Goal: Answer question/provide support: Answer question/provide support

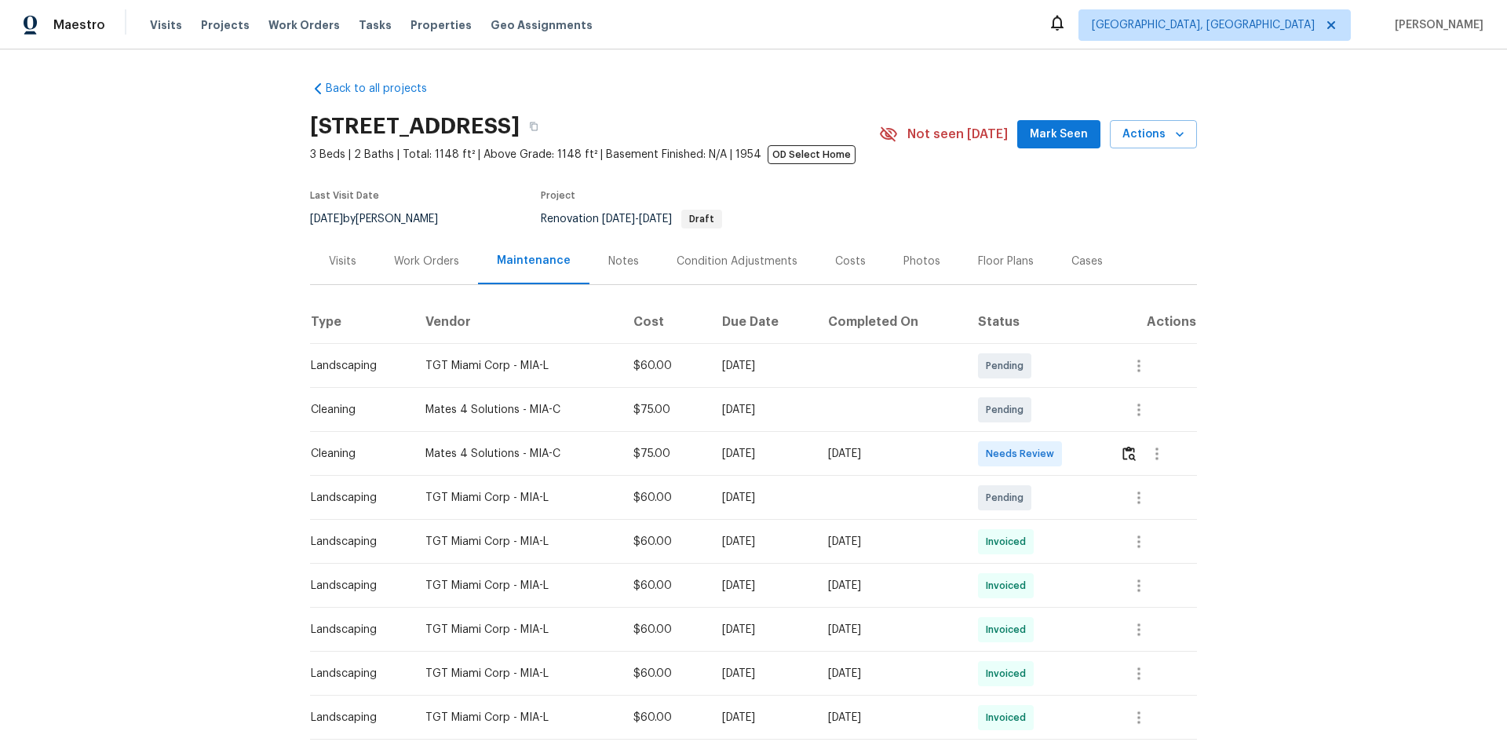
scroll to position [235, 0]
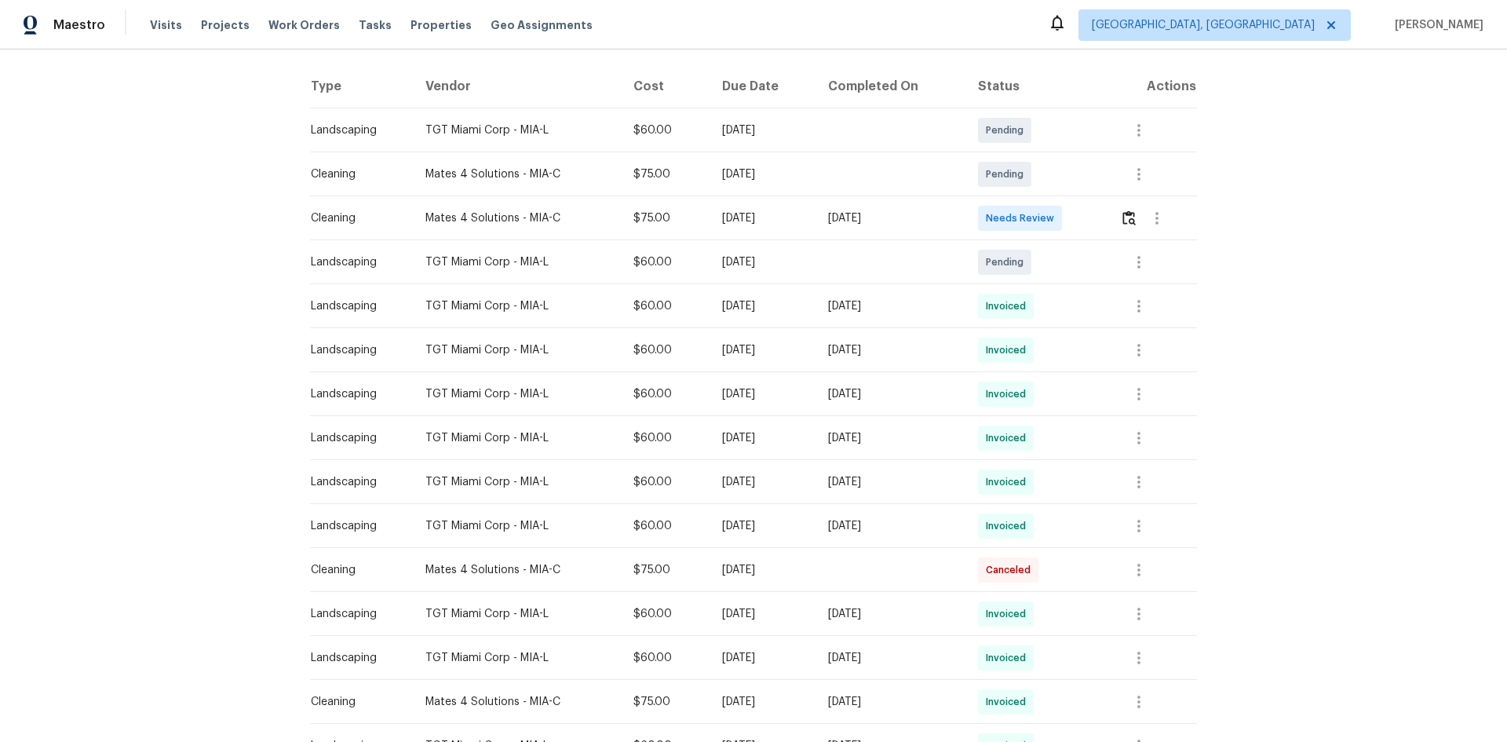
click at [811, 222] on td at bounding box center [1151, 218] width 89 height 44
click at [811, 221] on img "button" at bounding box center [1128, 217] width 13 height 15
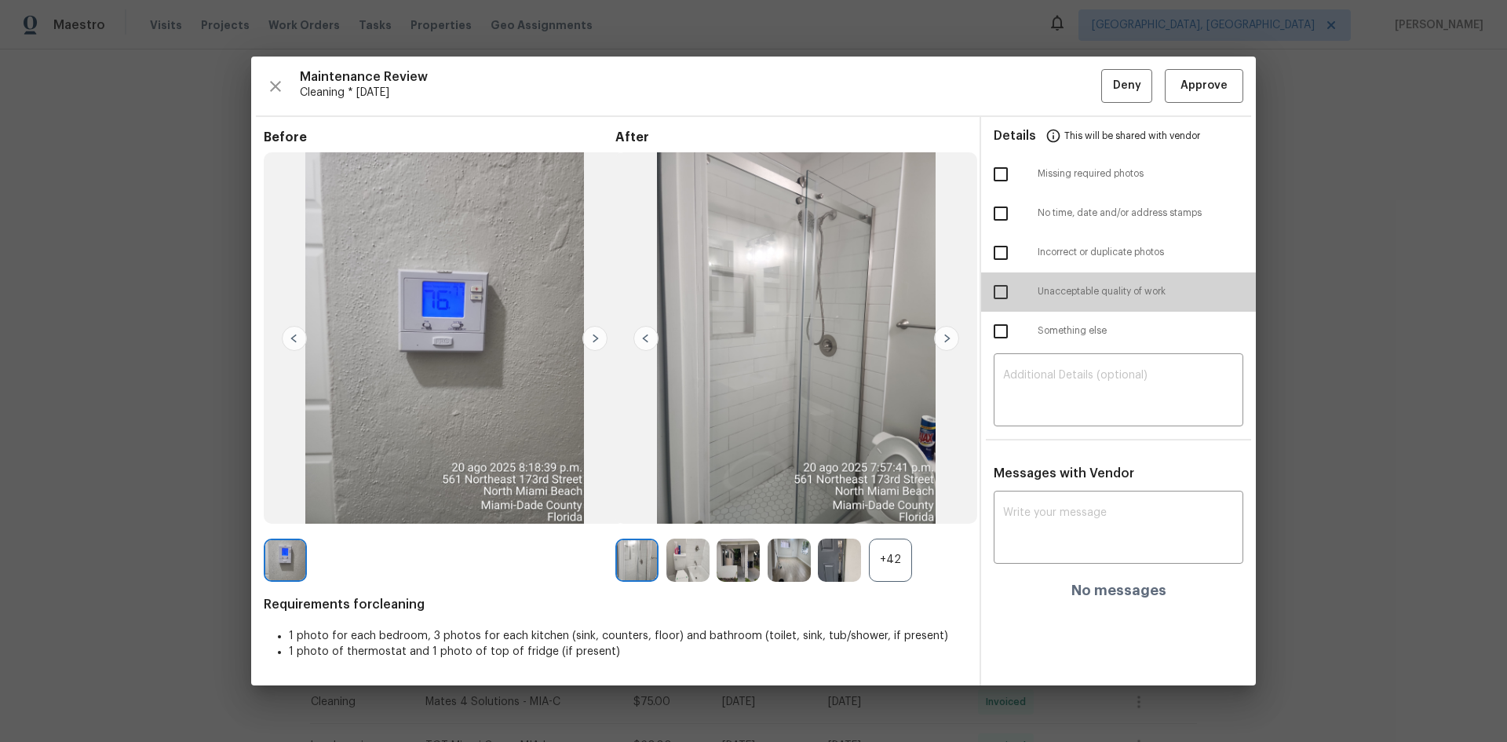
click at [811, 296] on input "checkbox" at bounding box center [1000, 291] width 33 height 33
checkbox input "true"
click at [811, 366] on div "​" at bounding box center [1119, 391] width 250 height 69
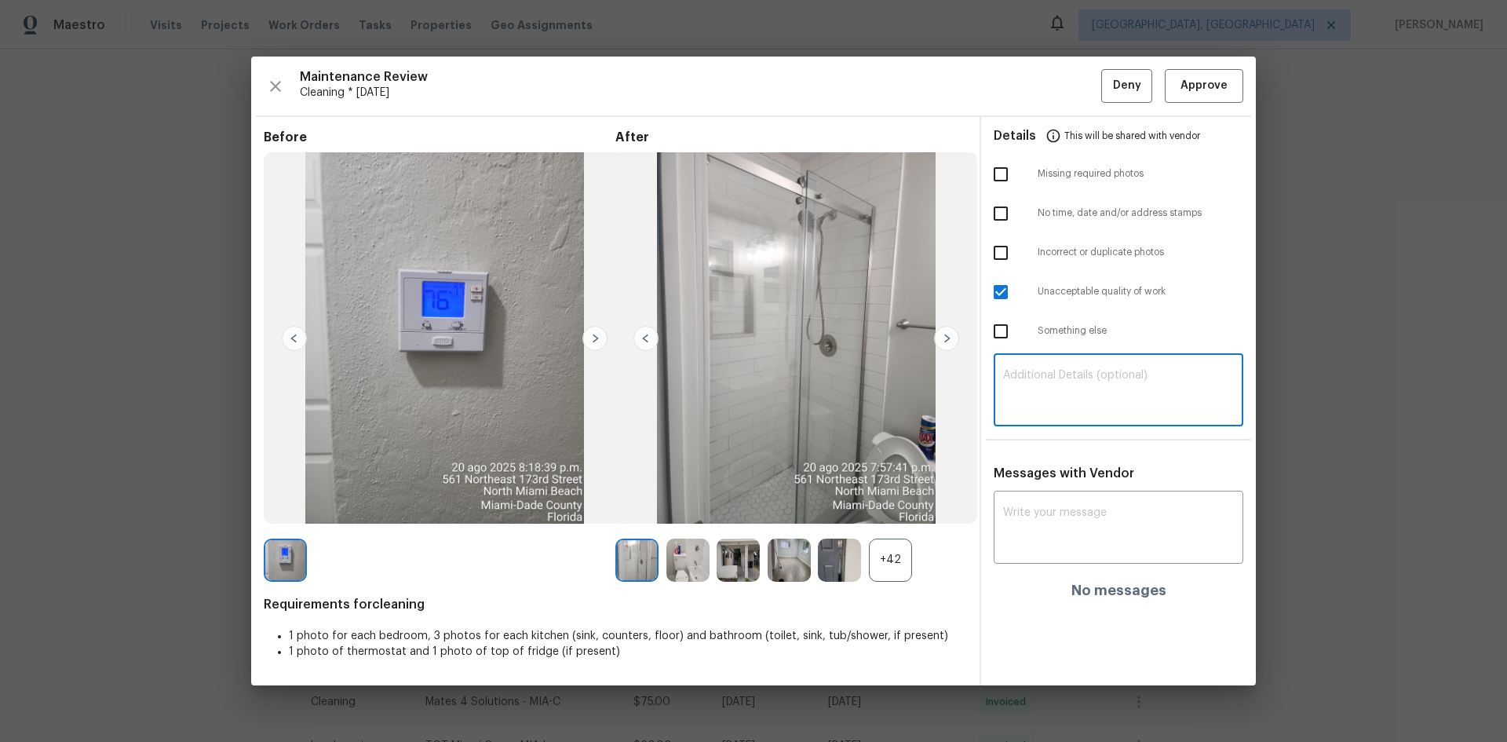
paste textarea "Maintenance Audit Team: Hello! Unfortunately, this cleaning visit completed on …"
click at [811, 391] on textarea "Maintenance Audit Team: Hello! Unfortunately, this cleaning visit completed on …" at bounding box center [1118, 392] width 231 height 44
type textarea "Maintenance Audit Team: Hello! Unfortunately, this cleaning visit completed on …"
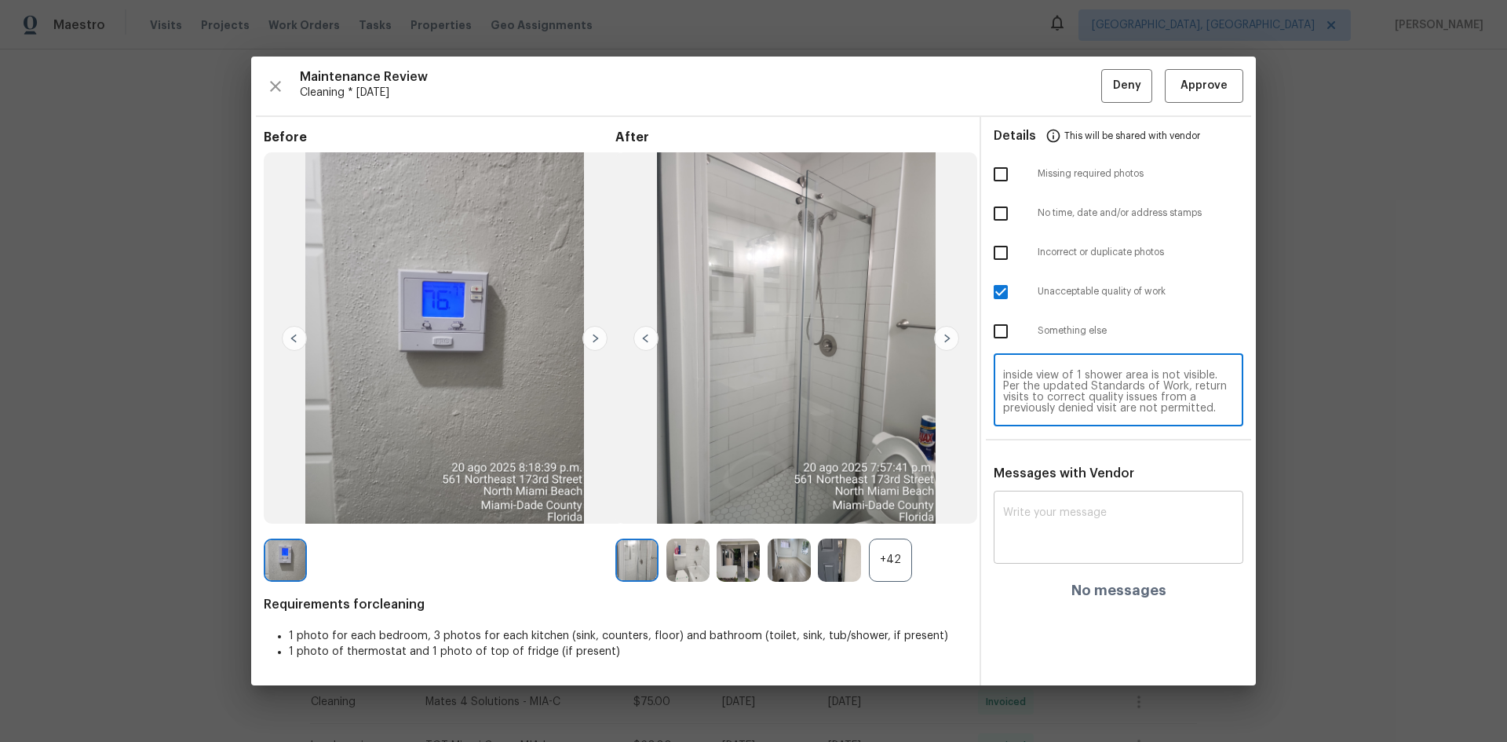
click at [811, 474] on textarea at bounding box center [1118, 529] width 231 height 44
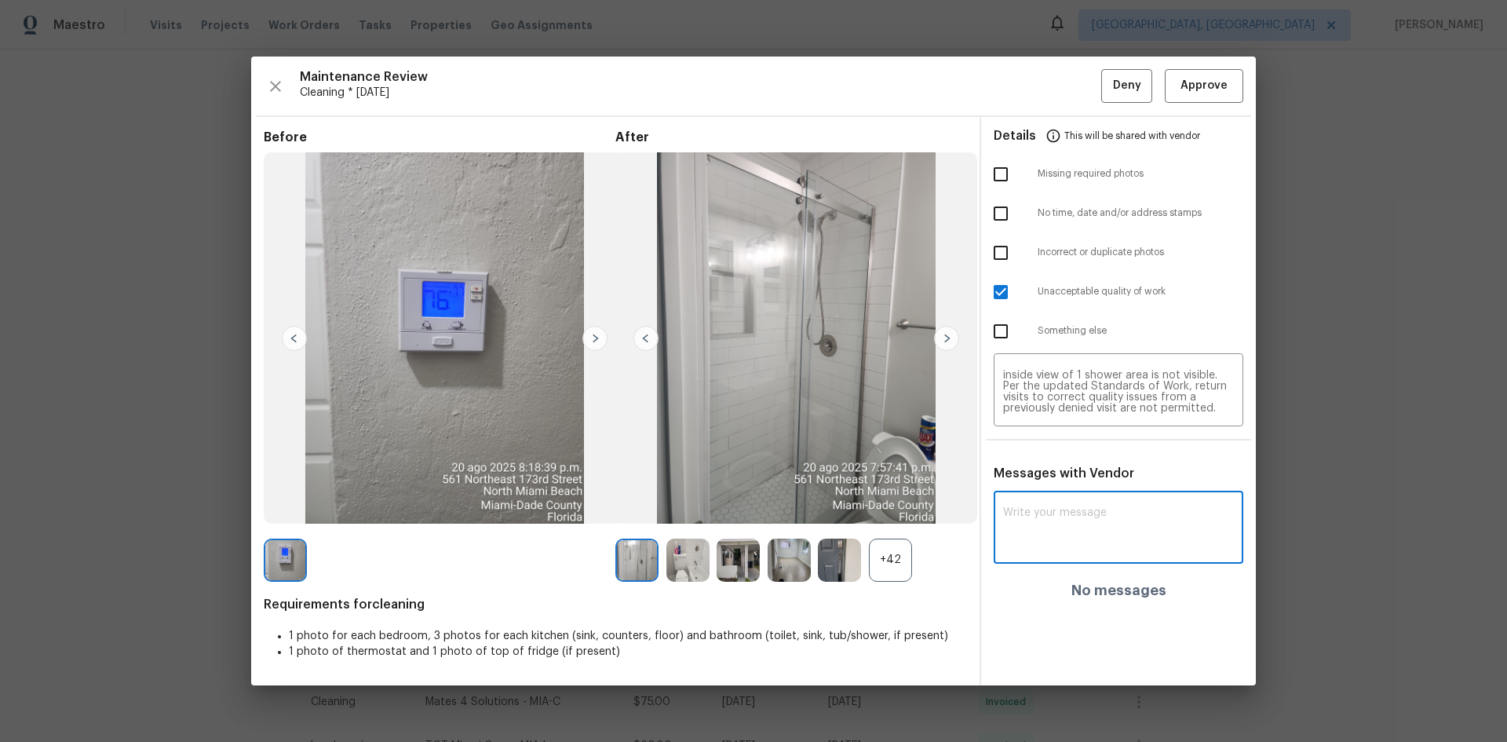
paste textarea "Maintenance Audit Team: Hello! Unfortunately, this cleaning visit completed on …"
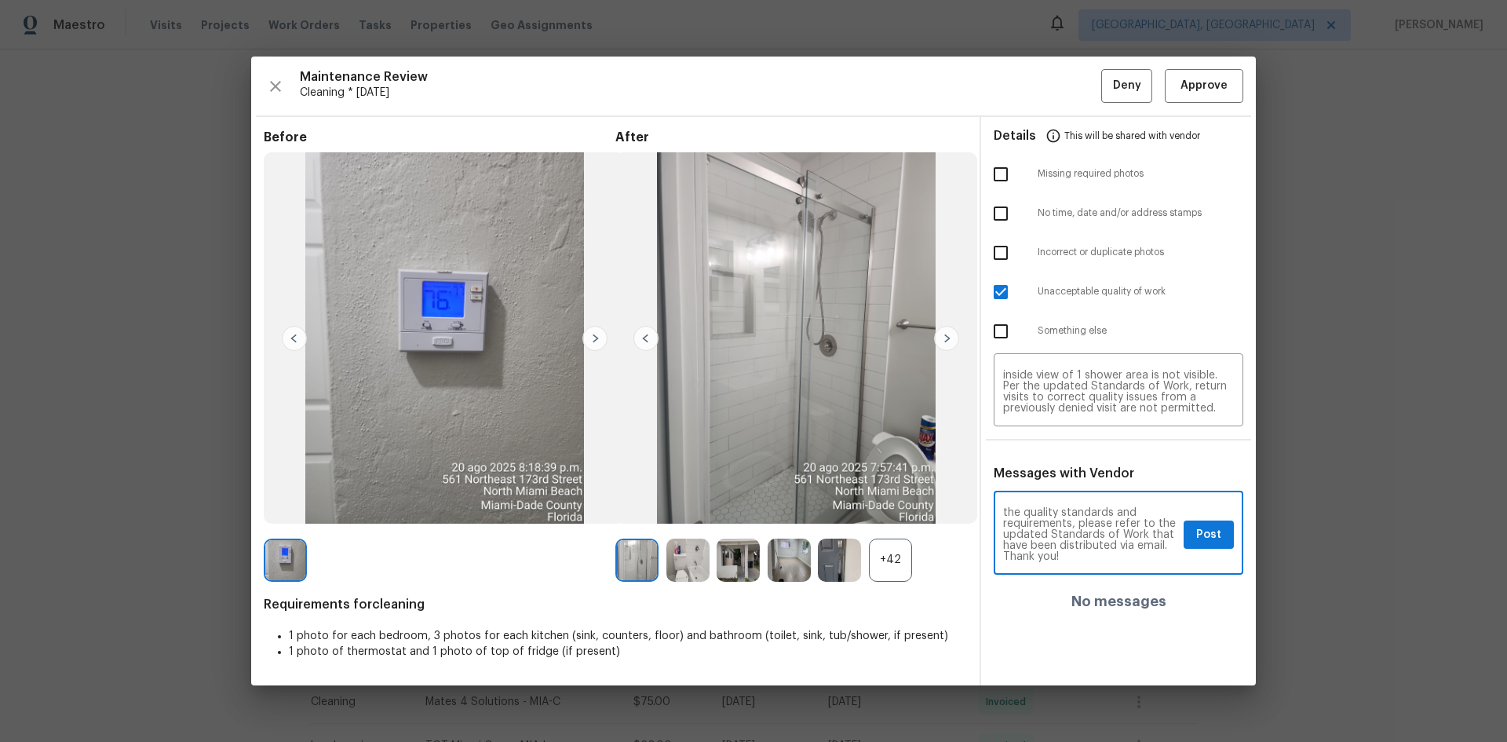
type textarea "Maintenance Audit Team: Hello! Unfortunately, this cleaning visit completed on …"
click at [811, 474] on span "Post" at bounding box center [1208, 535] width 25 height 20
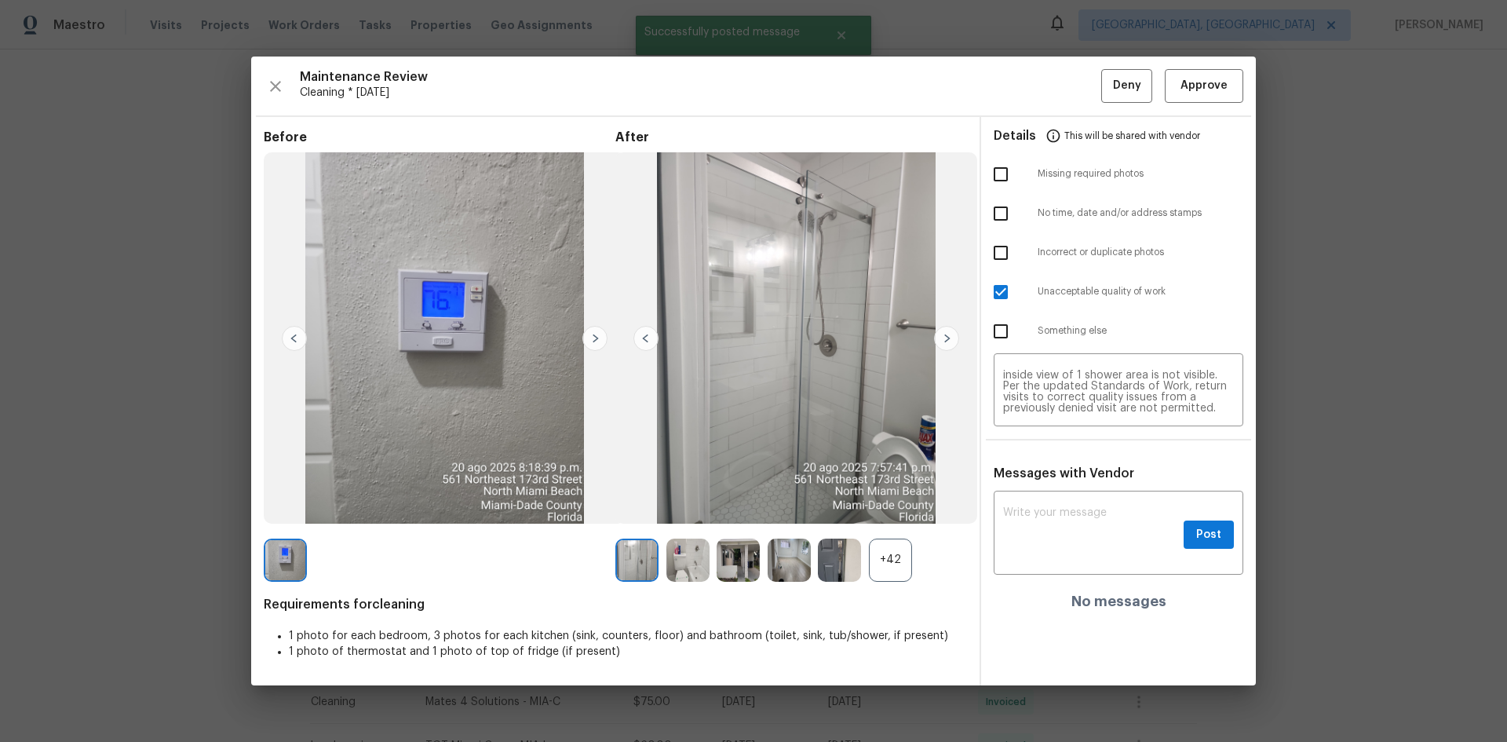
scroll to position [0, 0]
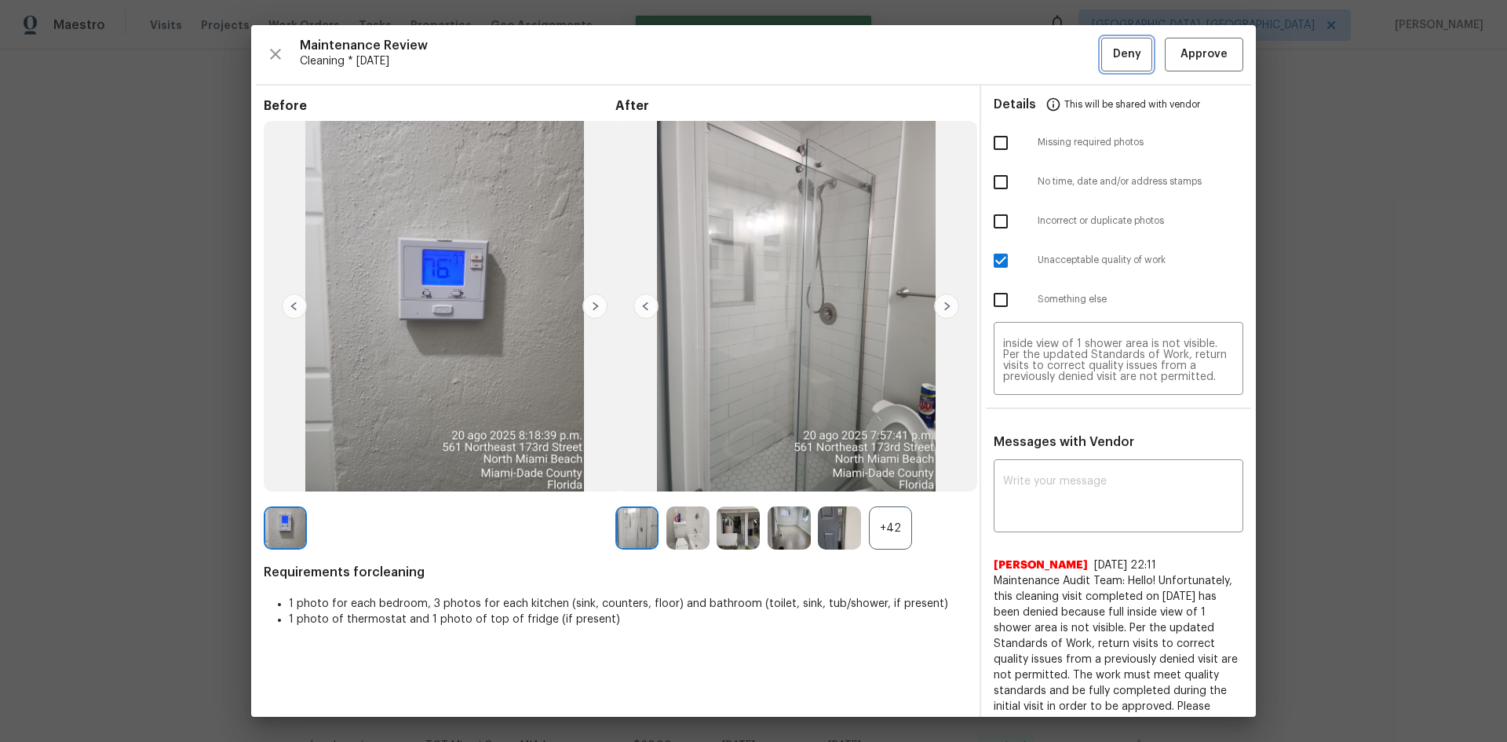
click at [811, 60] on span "Deny" at bounding box center [1127, 55] width 28 height 20
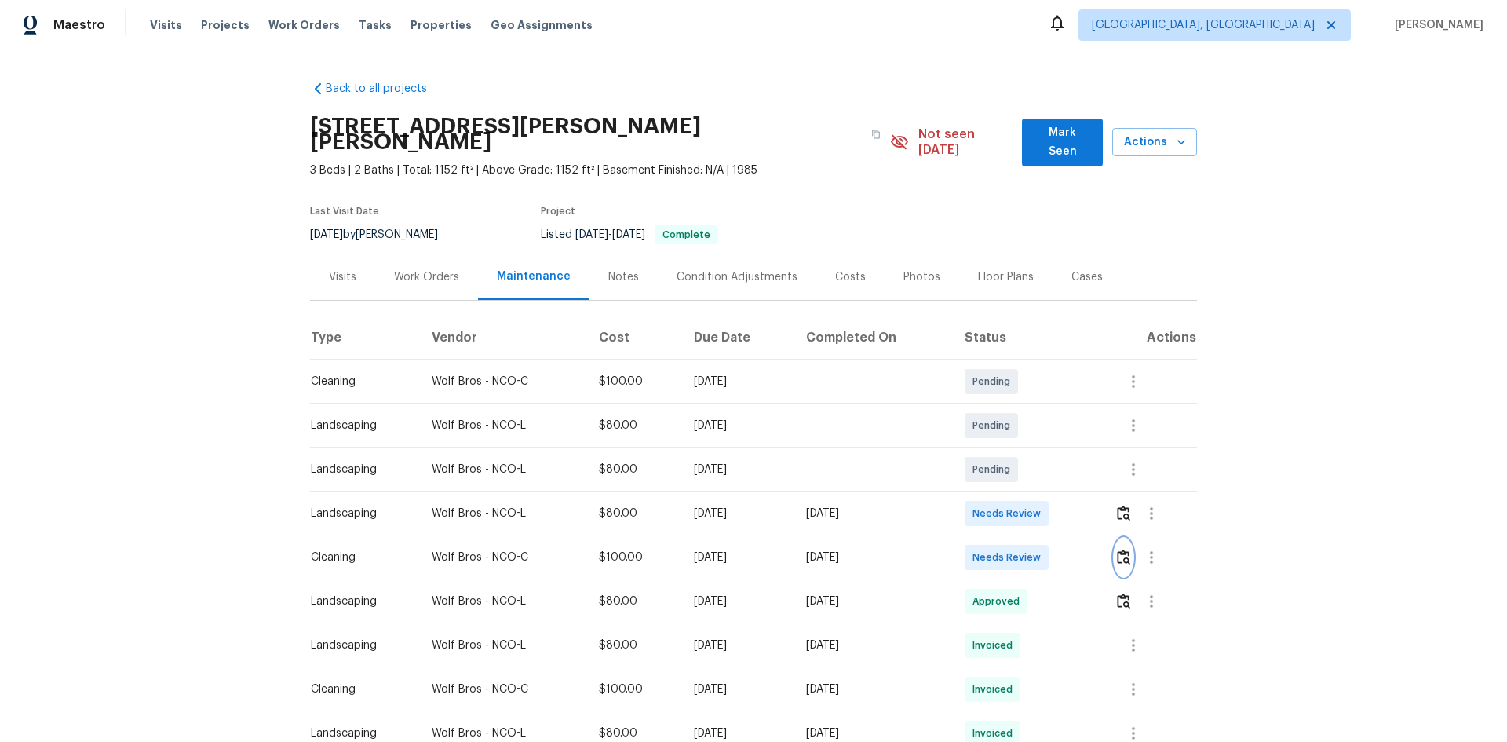
click at [1071, 496] on img "button" at bounding box center [1123, 556] width 13 height 15
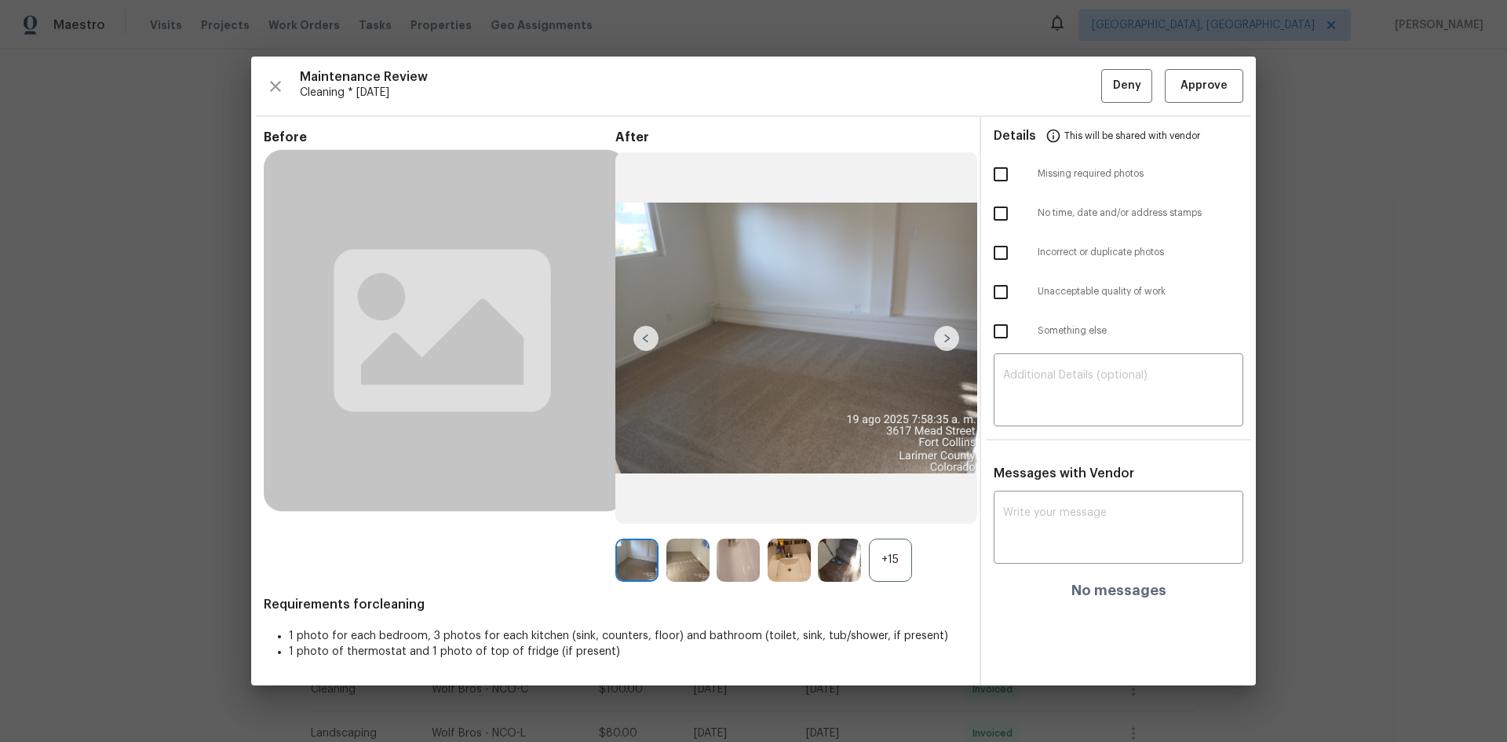
click at [999, 298] on input "checkbox" at bounding box center [1000, 291] width 33 height 33
checkbox input "true"
click at [1004, 181] on input "checkbox" at bounding box center [1000, 174] width 33 height 33
checkbox input "true"
click at [1071, 387] on textarea at bounding box center [1118, 392] width 231 height 44
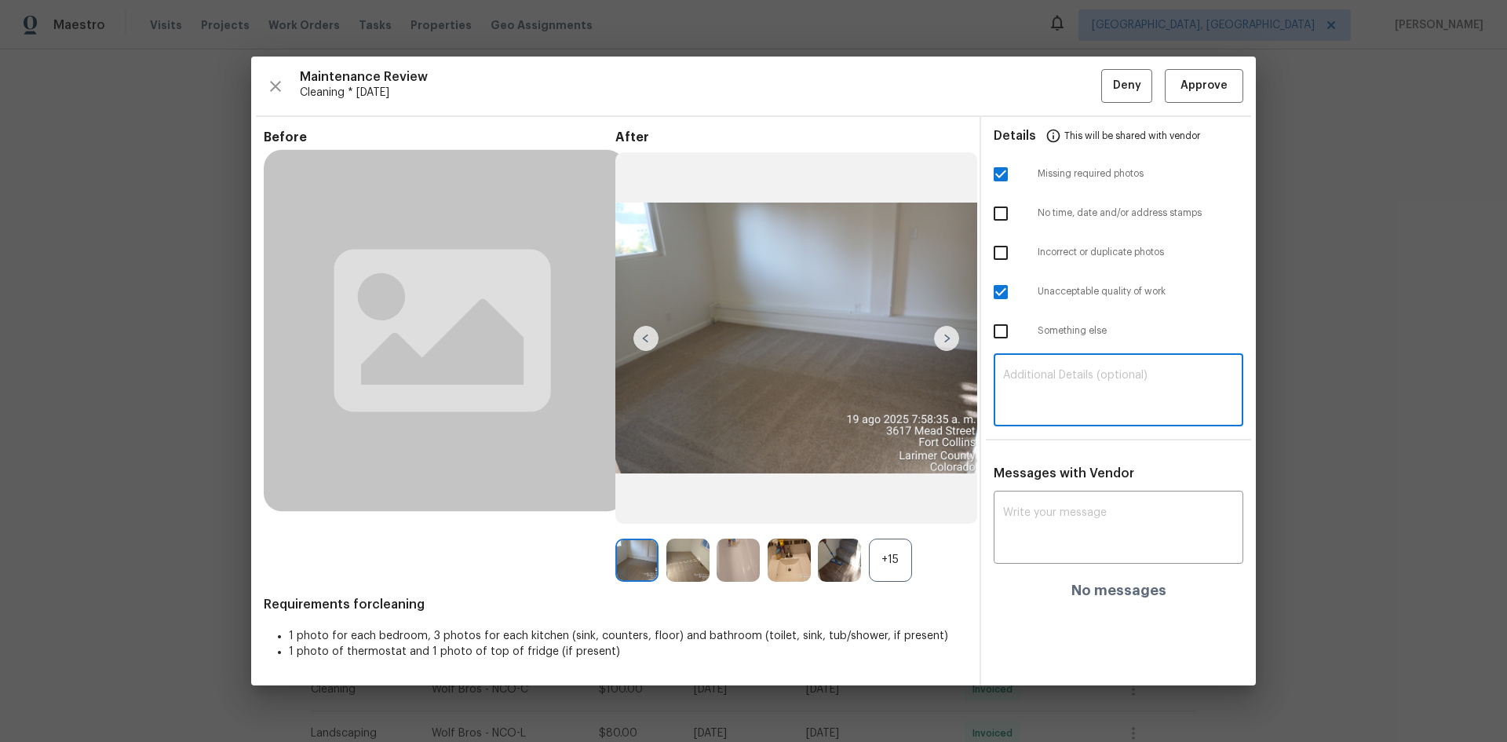
paste textarea "Maintenance Audit Team: Hello! Unfortunately, this cleaning visit completed on …"
click at [1071, 381] on textarea "Maintenance Audit Team: Hello! Unfortunately, this cleaning visit completed on …" at bounding box center [1118, 392] width 231 height 44
type textarea "Maintenance Audit Team: Hello! Unfortunately, this cleaning visit completed on …"
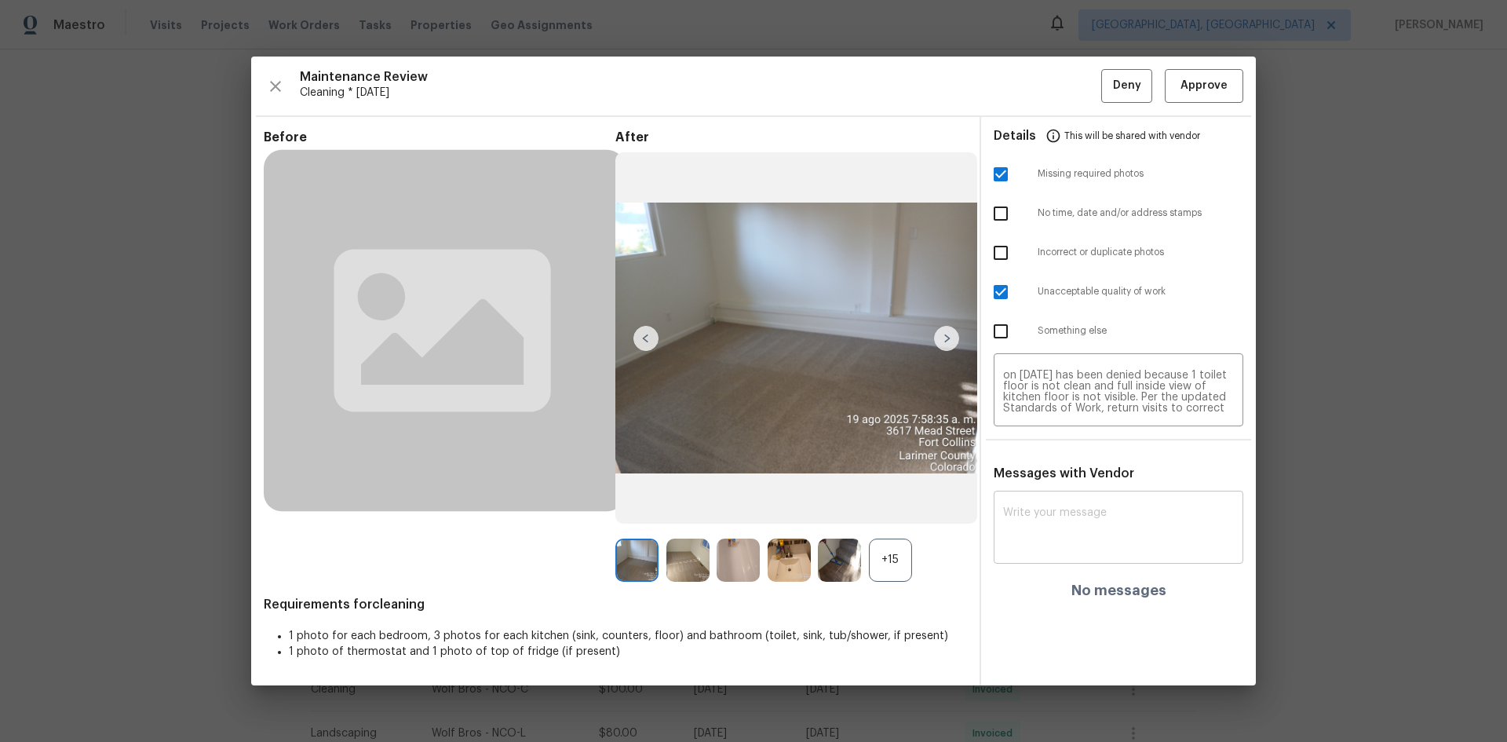
click at [1071, 496] on div "x ​" at bounding box center [1119, 528] width 250 height 69
paste textarea "Maintenance Audit Team: Hello! Unfortunately, this cleaning visit completed on …"
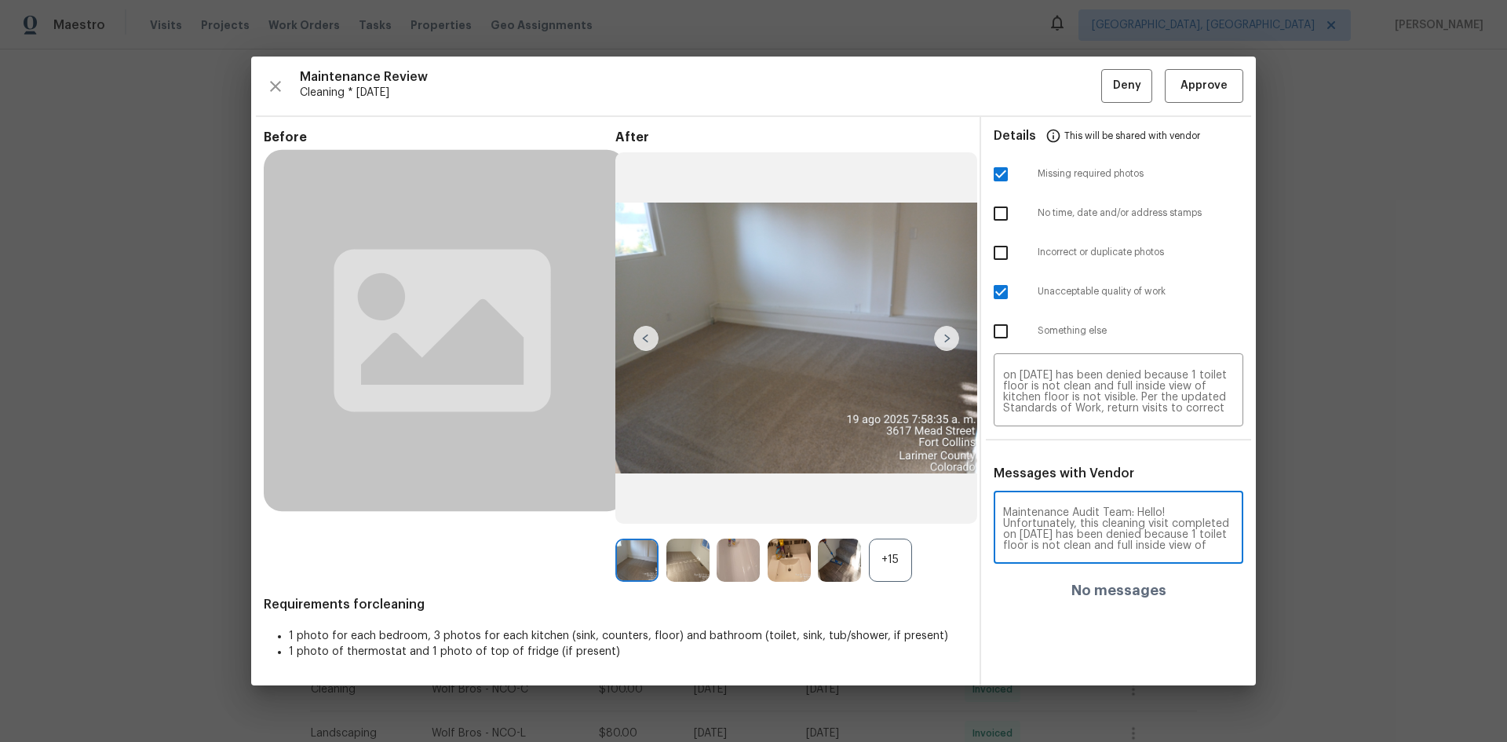
scroll to position [209, 0]
type textarea "Maintenance Audit Team: Hello! Unfortunately, this cleaning visit completed on …"
click at [1071, 496] on button "Post" at bounding box center [1208, 534] width 50 height 29
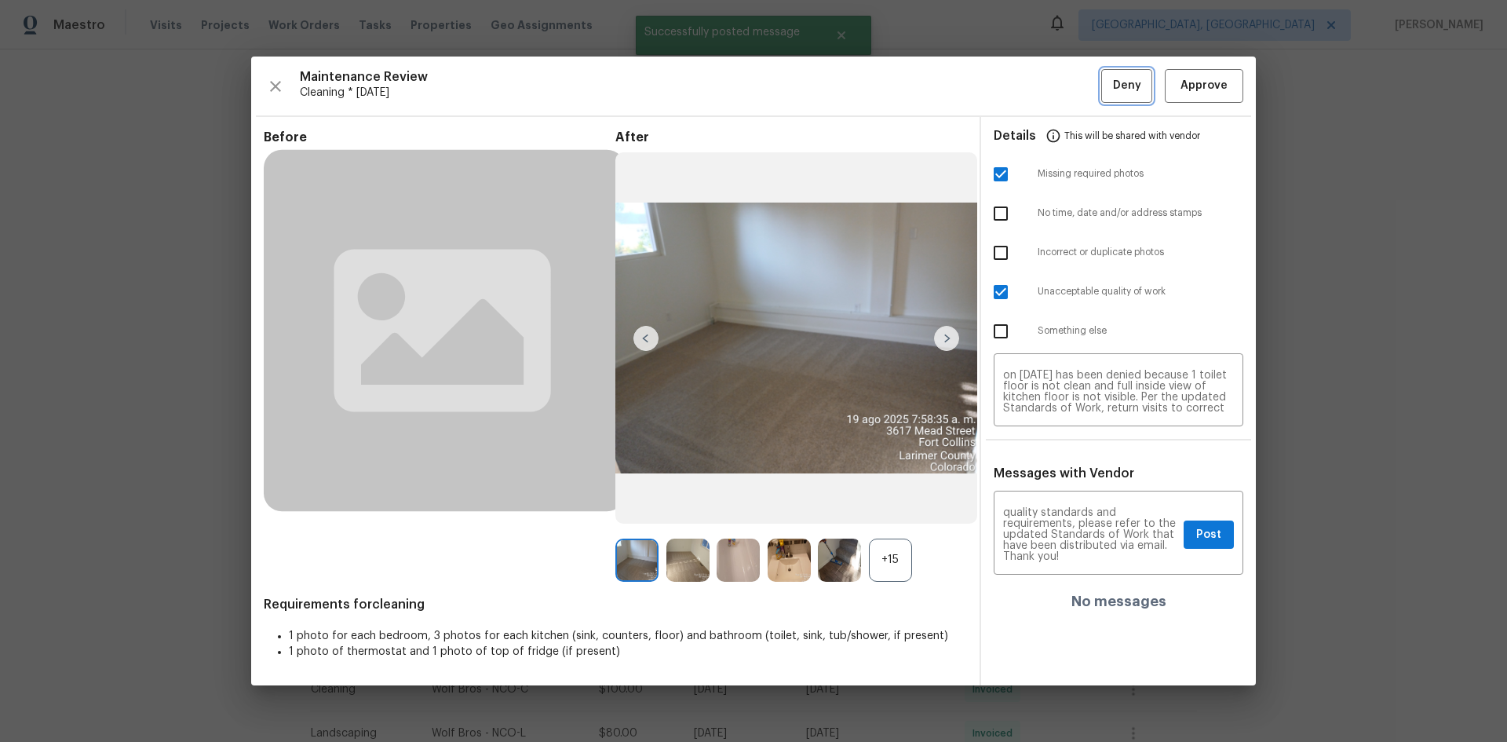
click at [1071, 86] on button "Deny" at bounding box center [1126, 86] width 51 height 34
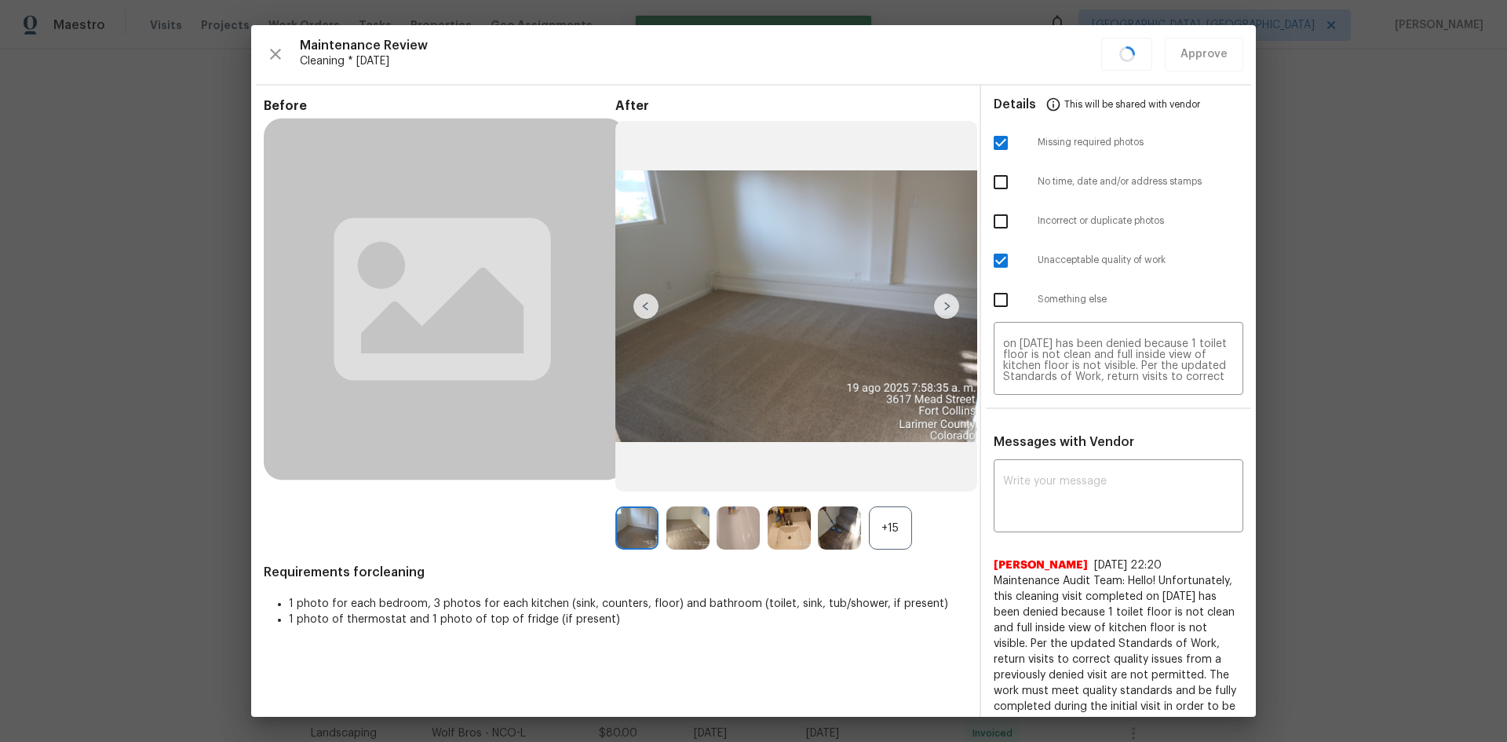
scroll to position [0, 0]
